Goal: Transaction & Acquisition: Purchase product/service

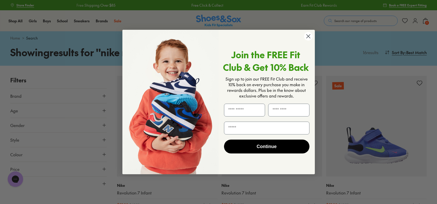
click at [308, 37] on circle "Close dialog" at bounding box center [308, 36] width 8 height 8
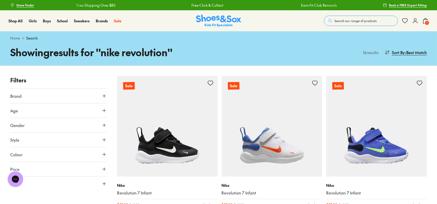
click at [345, 17] on button "Search our range of products" at bounding box center [361, 21] width 74 height 10
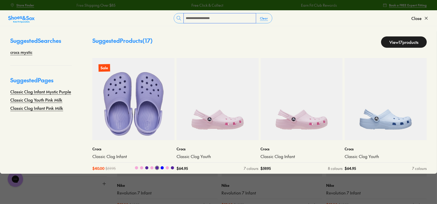
type input "**********"
click at [136, 116] on img at bounding box center [133, 99] width 82 height 82
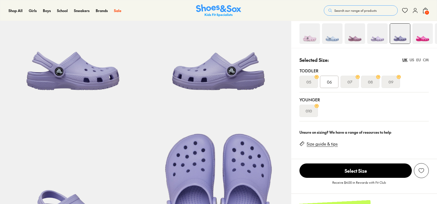
scroll to position [106, 0]
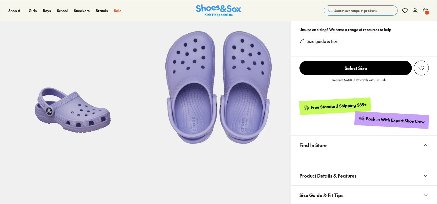
select select "*"
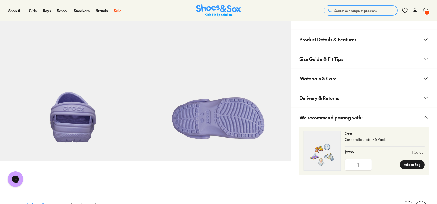
scroll to position [0, 0]
click at [339, 96] on span "Delivery & Returns" at bounding box center [319, 97] width 40 height 15
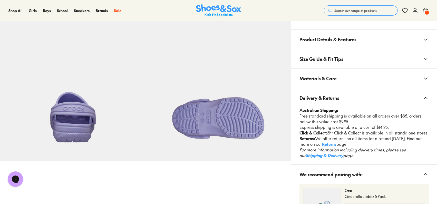
click at [320, 75] on span "Materials & Care" at bounding box center [317, 78] width 37 height 15
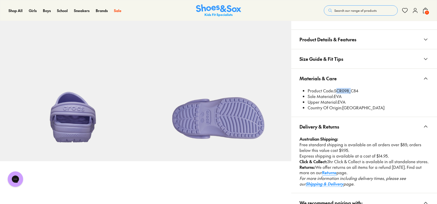
drag, startPoint x: 335, startPoint y: 90, endPoint x: 348, endPoint y: 88, distance: 13.4
click at [348, 88] on li "Product Code: SCR098_C84" at bounding box center [367, 91] width 121 height 6
copy li "SCR098"
